Goal: Task Accomplishment & Management: Manage account settings

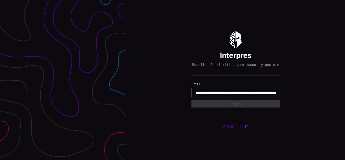
click at [235, 95] on input "**********" at bounding box center [235, 92] width 80 height 5
click at [172, 80] on div "Interpres Baseline & prioritize your security posture Email Login Visit Website" at bounding box center [235, 80] width 219 height 160
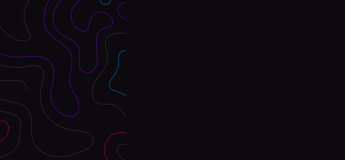
click at [172, 80] on div "Interpres Baseline & prioritize your security posture Email Login Visit Website" at bounding box center [235, 80] width 219 height 160
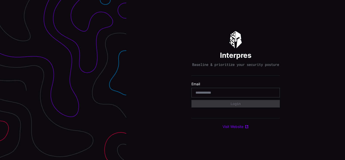
click at [172, 80] on div "Interpres Baseline & prioritize your security posture Email Login Visit Website" at bounding box center [235, 80] width 219 height 160
